Goal: Task Accomplishment & Management: Complete application form

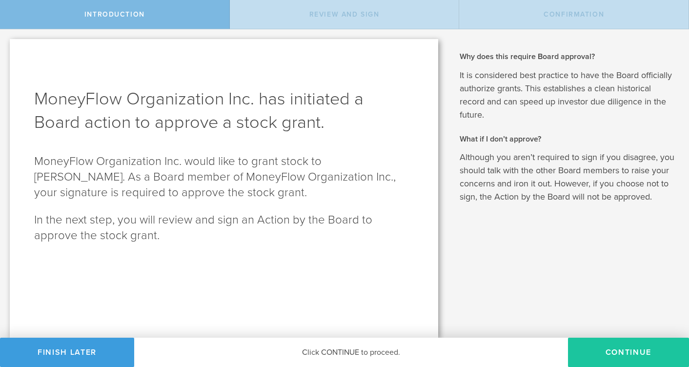
click at [621, 354] on button "Continue" at bounding box center [628, 352] width 121 height 29
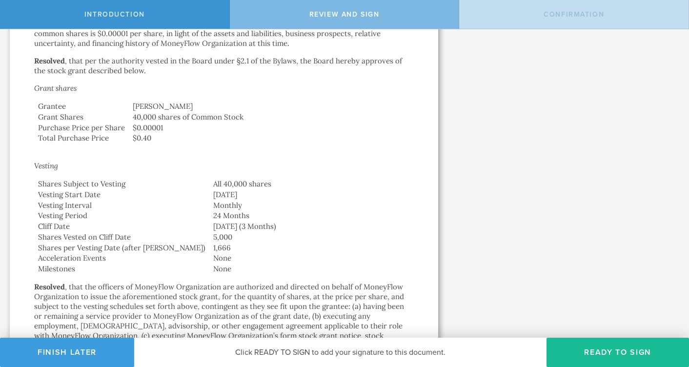
scroll to position [372, 0]
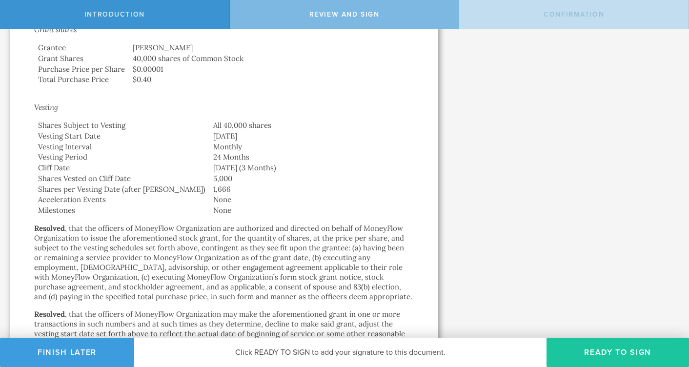
click at [624, 354] on button "Ready to Sign" at bounding box center [618, 352] width 143 height 29
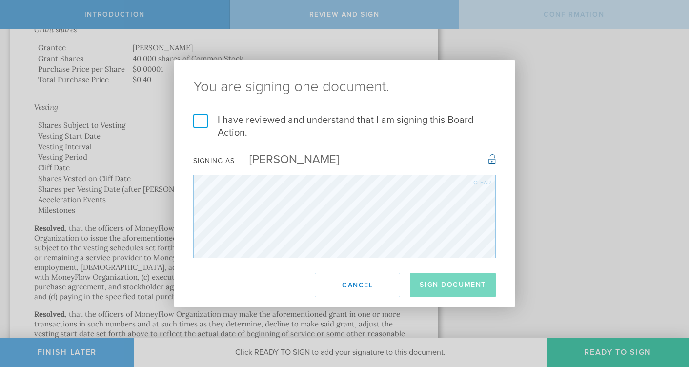
click at [473, 185] on div "Clear" at bounding box center [482, 183] width 18 height 6
click at [233, 277] on footer "Sign Document Cancel" at bounding box center [345, 285] width 342 height 44
click at [474, 185] on div "Clear" at bounding box center [482, 183] width 18 height 6
click at [241, 274] on footer "Sign Document Cancel" at bounding box center [345, 285] width 342 height 44
drag, startPoint x: 201, startPoint y: 122, endPoint x: 220, endPoint y: 140, distance: 25.5
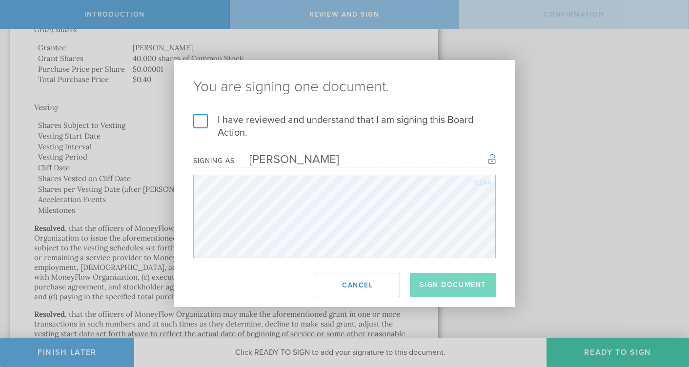
click at [202, 122] on label "I have reviewed and understand that I am signing this Board Action." at bounding box center [344, 126] width 303 height 25
click at [0, 0] on input "I have reviewed and understand that I am signing this Board Action." at bounding box center [0, 0] width 0 height 0
click at [450, 288] on button "Sign Document" at bounding box center [453, 285] width 86 height 24
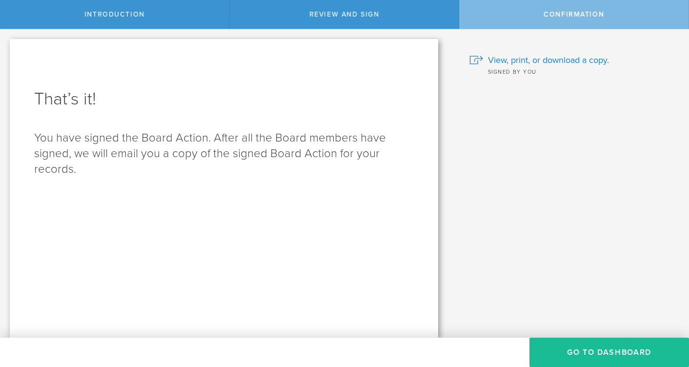
scroll to position [0, 0]
click at [612, 353] on button "Go to Dashboard" at bounding box center [610, 352] width 160 height 29
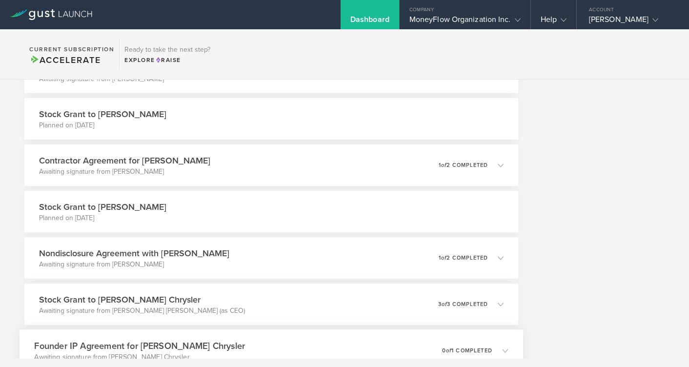
scroll to position [379, 0]
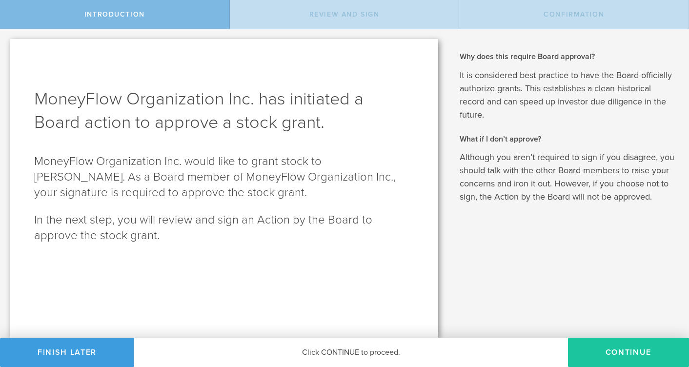
click at [638, 356] on button "Continue" at bounding box center [628, 352] width 121 height 29
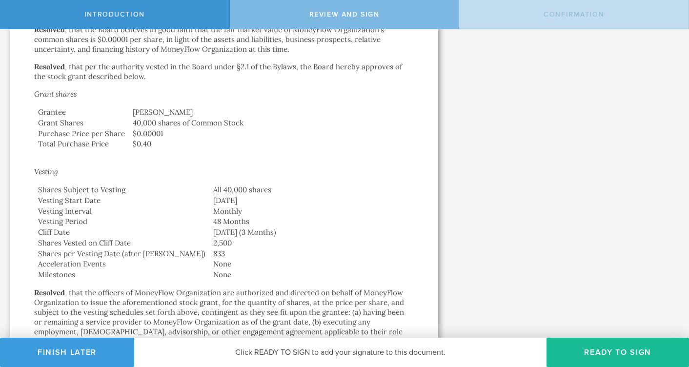
scroll to position [372, 0]
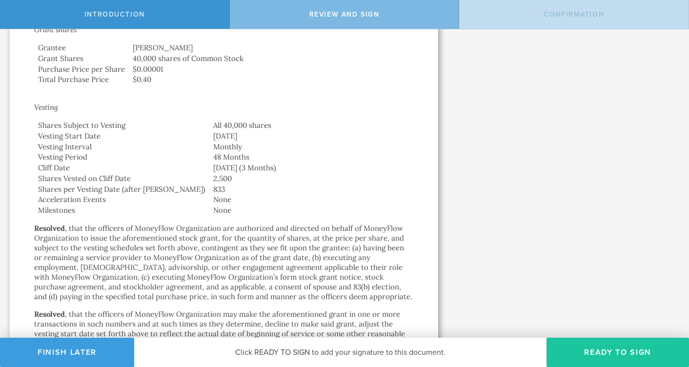
click at [625, 356] on button "Ready to Sign" at bounding box center [618, 352] width 143 height 29
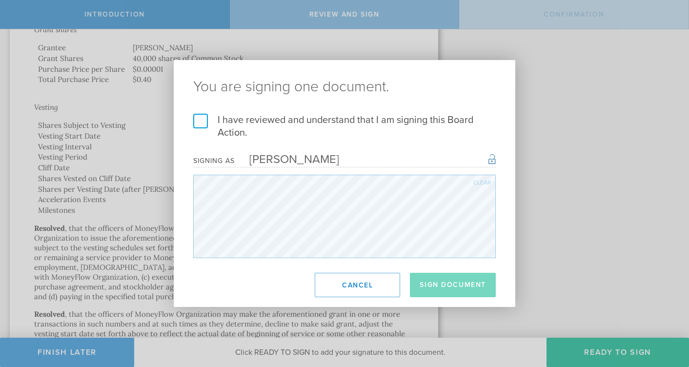
click at [204, 122] on label "I have reviewed and understand that I am signing this Board Action." at bounding box center [344, 126] width 303 height 25
click at [0, 0] on input "I have reviewed and understand that I am signing this Board Action." at bounding box center [0, 0] width 0 height 0
click at [453, 286] on button "Sign Document" at bounding box center [453, 285] width 86 height 24
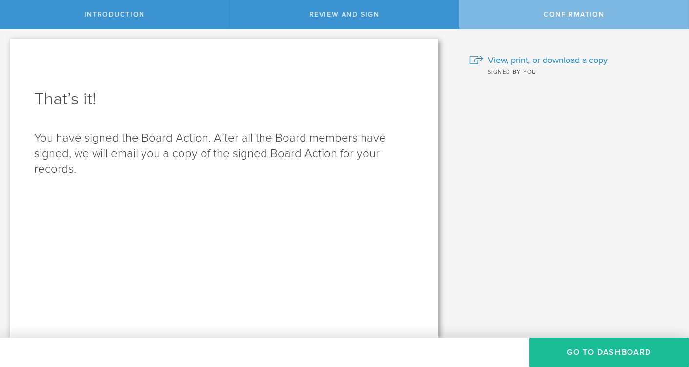
scroll to position [0, 0]
click at [609, 354] on button "Go to Dashboard" at bounding box center [610, 352] width 160 height 29
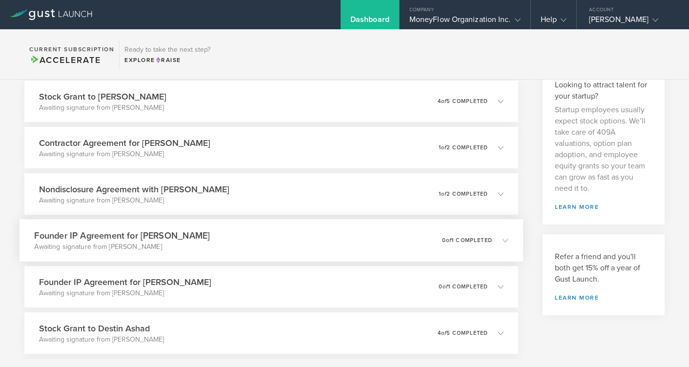
scroll to position [63, 0]
